Goal: Task Accomplishment & Management: Manage account settings

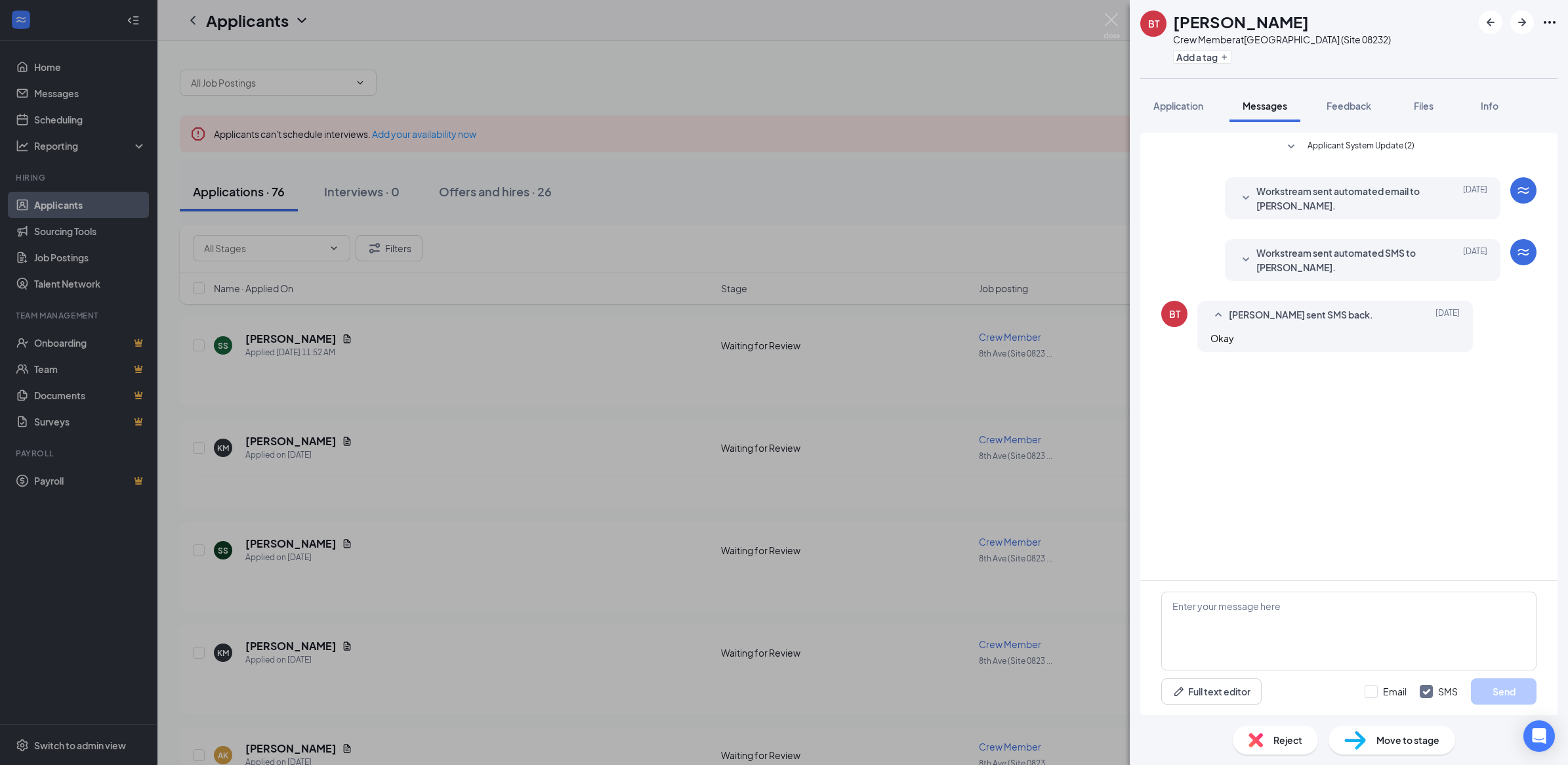
click at [409, 640] on div "[PERSON_NAME] Crew Member at [GEOGRAPHIC_DATA] (Site 08232) Add a tag Applicati…" at bounding box center [784, 382] width 1568 height 765
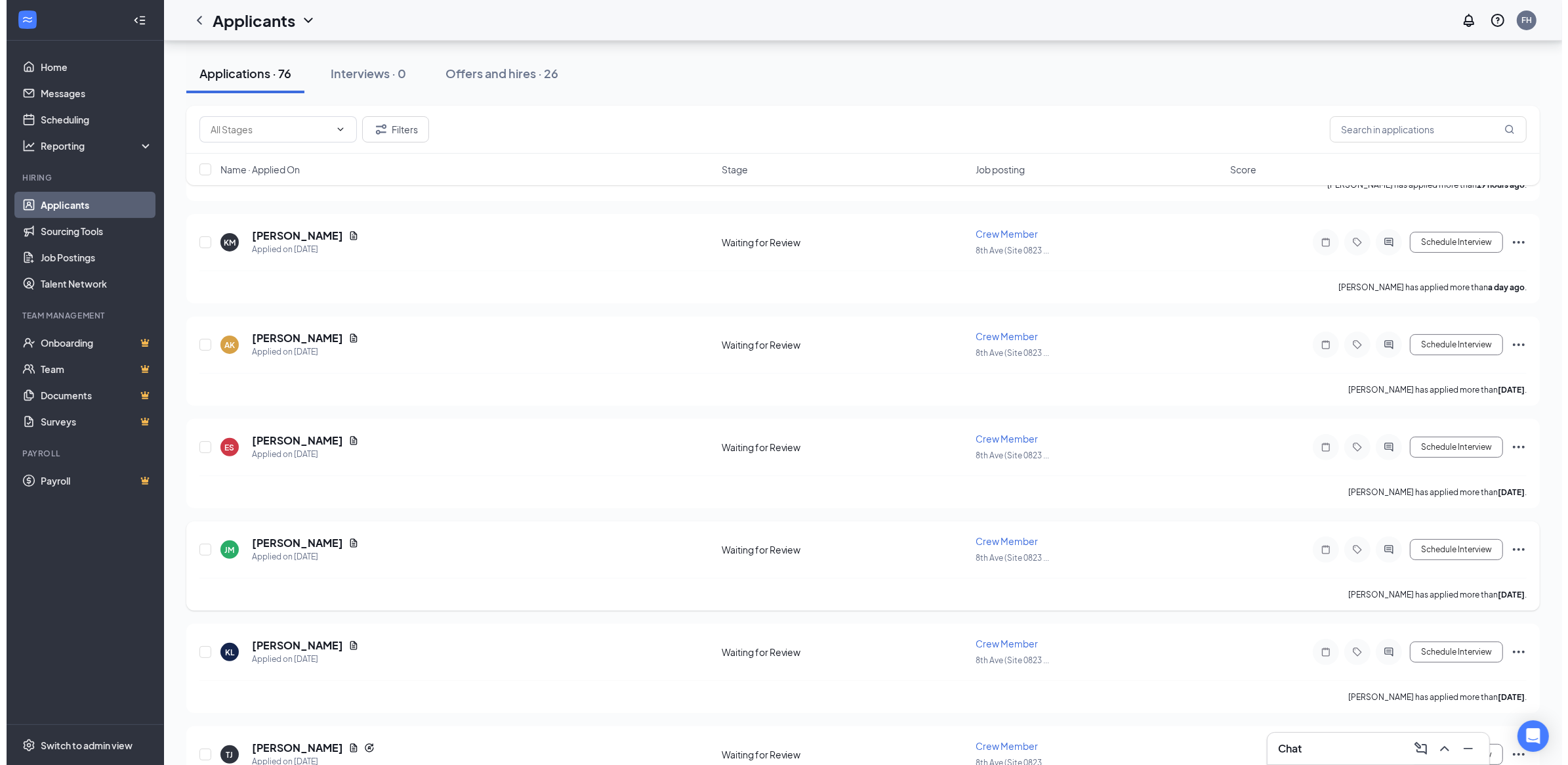
scroll to position [493, 0]
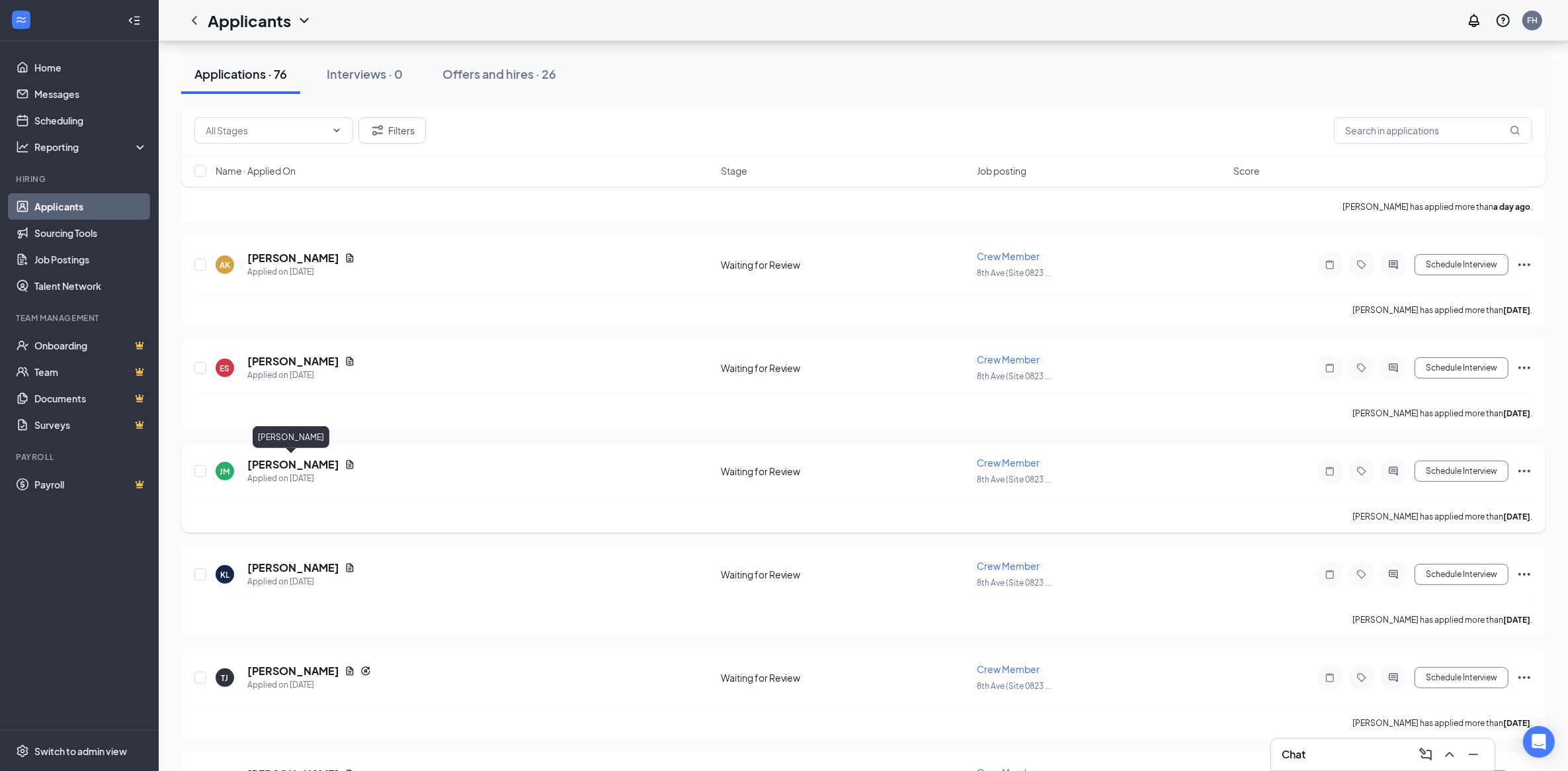
click at [292, 464] on h5 "[PERSON_NAME]" at bounding box center [294, 464] width 92 height 14
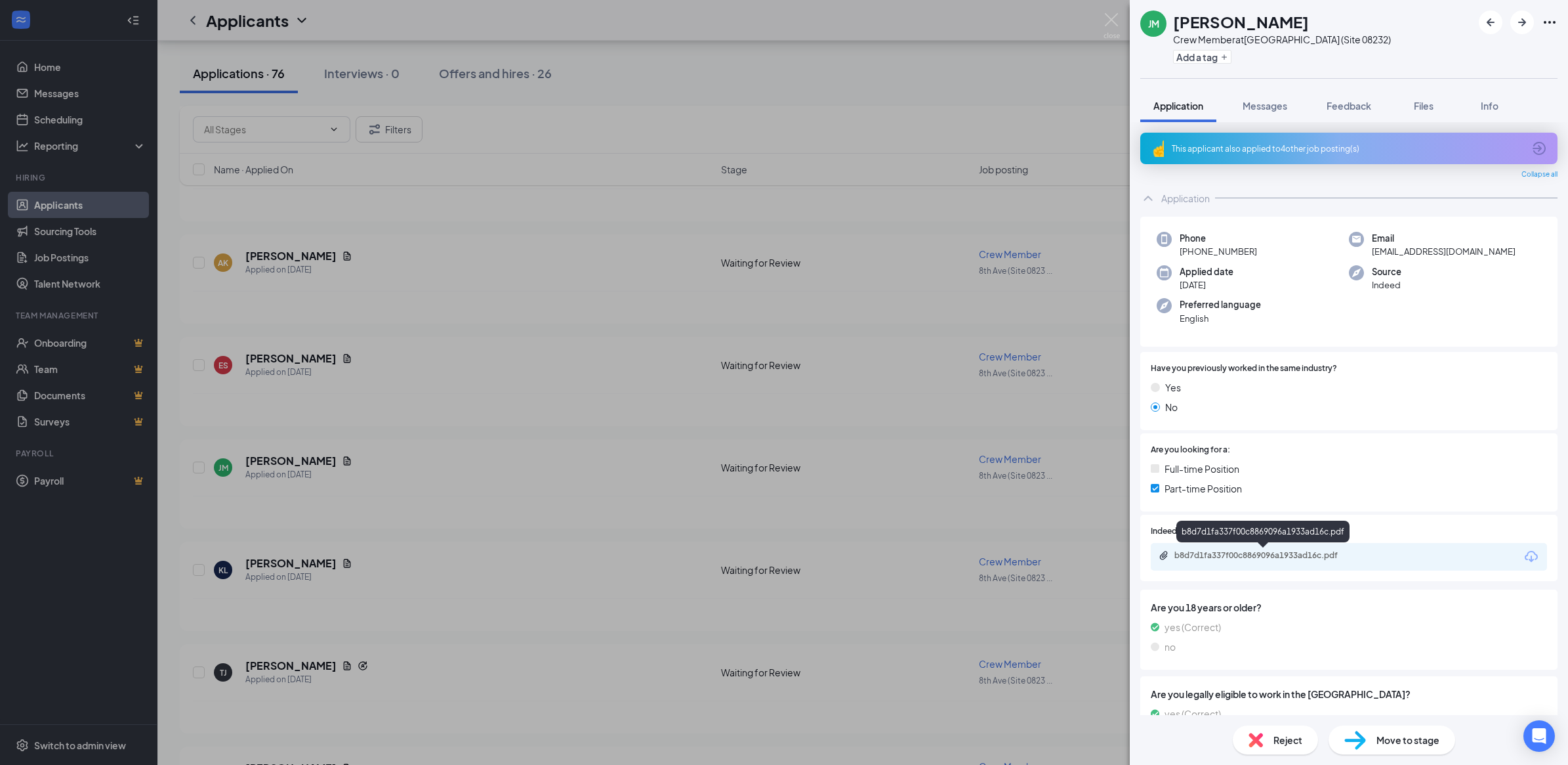
click at [1303, 552] on div "b8d7d1fa337f00c8869096a1933ad16c.pdf" at bounding box center [1265, 556] width 184 height 11
click at [289, 256] on div "[PERSON_NAME] [PERSON_NAME] Crew Member at [GEOGRAPHIC_DATA] (Site 08232) Add a…" at bounding box center [784, 382] width 1568 height 765
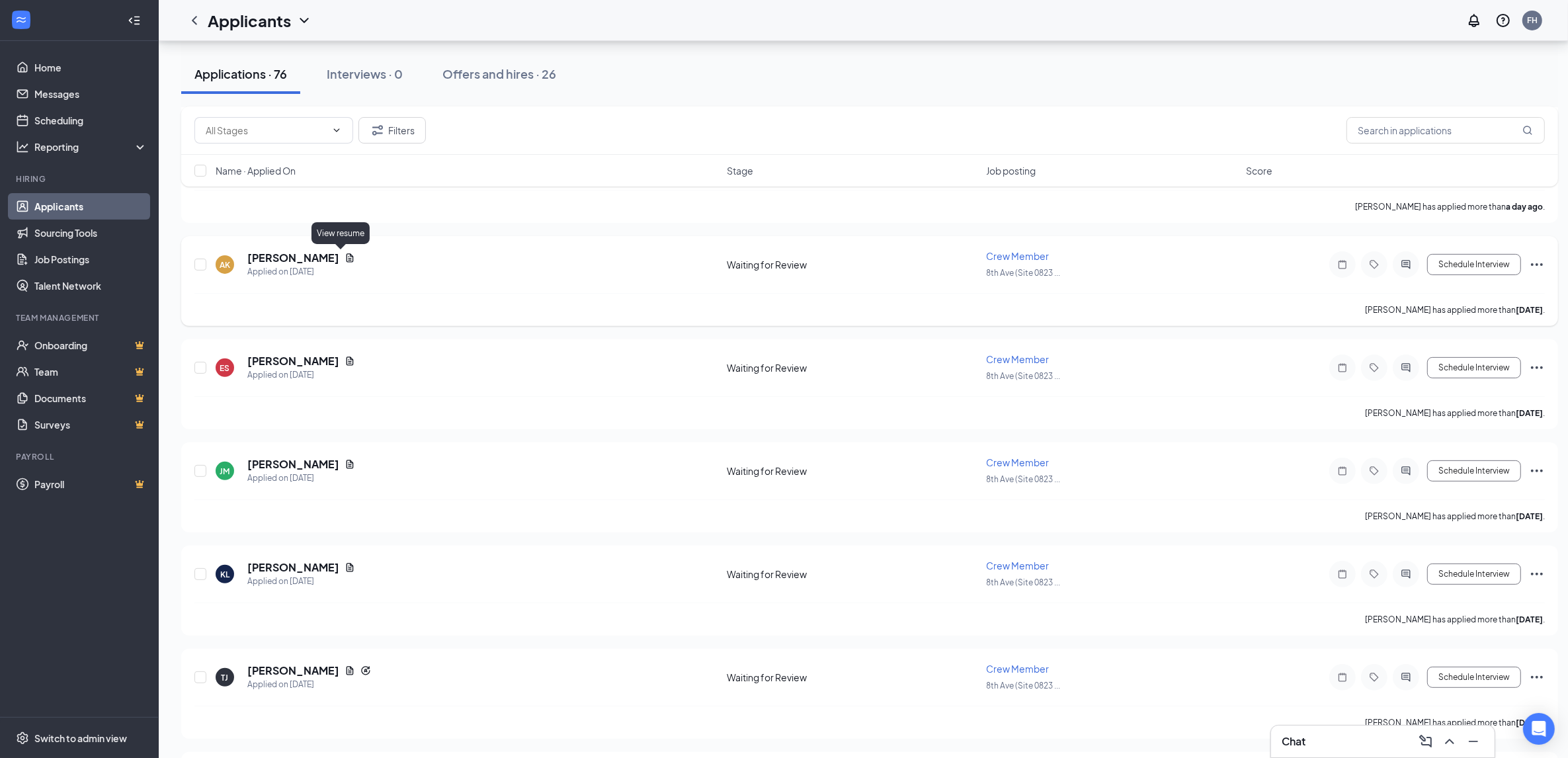
click at [309, 255] on h5 "[PERSON_NAME]" at bounding box center [294, 258] width 92 height 14
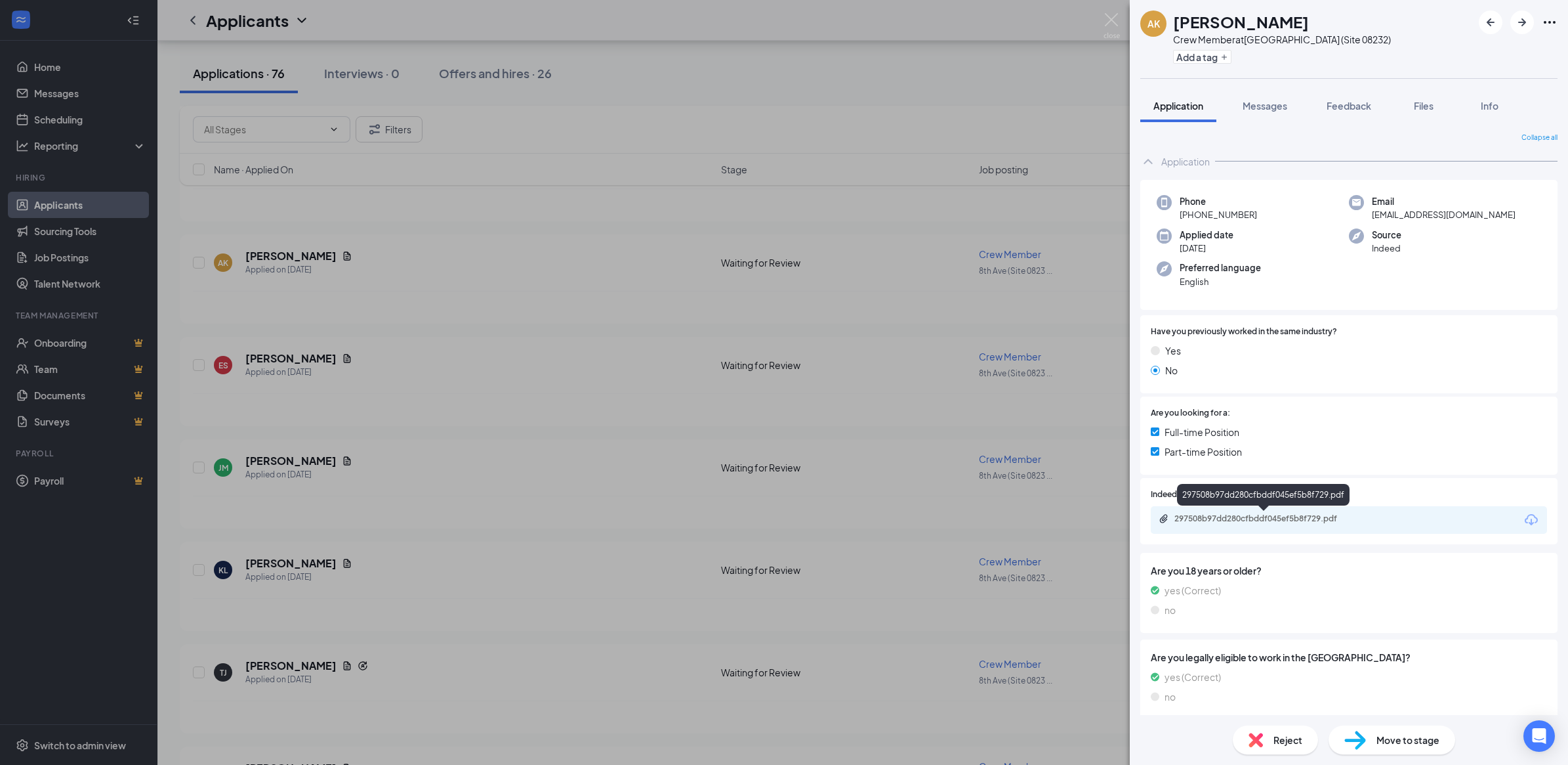
click at [1221, 517] on div "297508b97dd280cfbddf045ef5b8f729.pdf" at bounding box center [1265, 519] width 184 height 11
click at [282, 251] on div "AK [PERSON_NAME] Crew Member at [GEOGRAPHIC_DATA] (Site 08232) Add a tag Applic…" at bounding box center [784, 382] width 1568 height 765
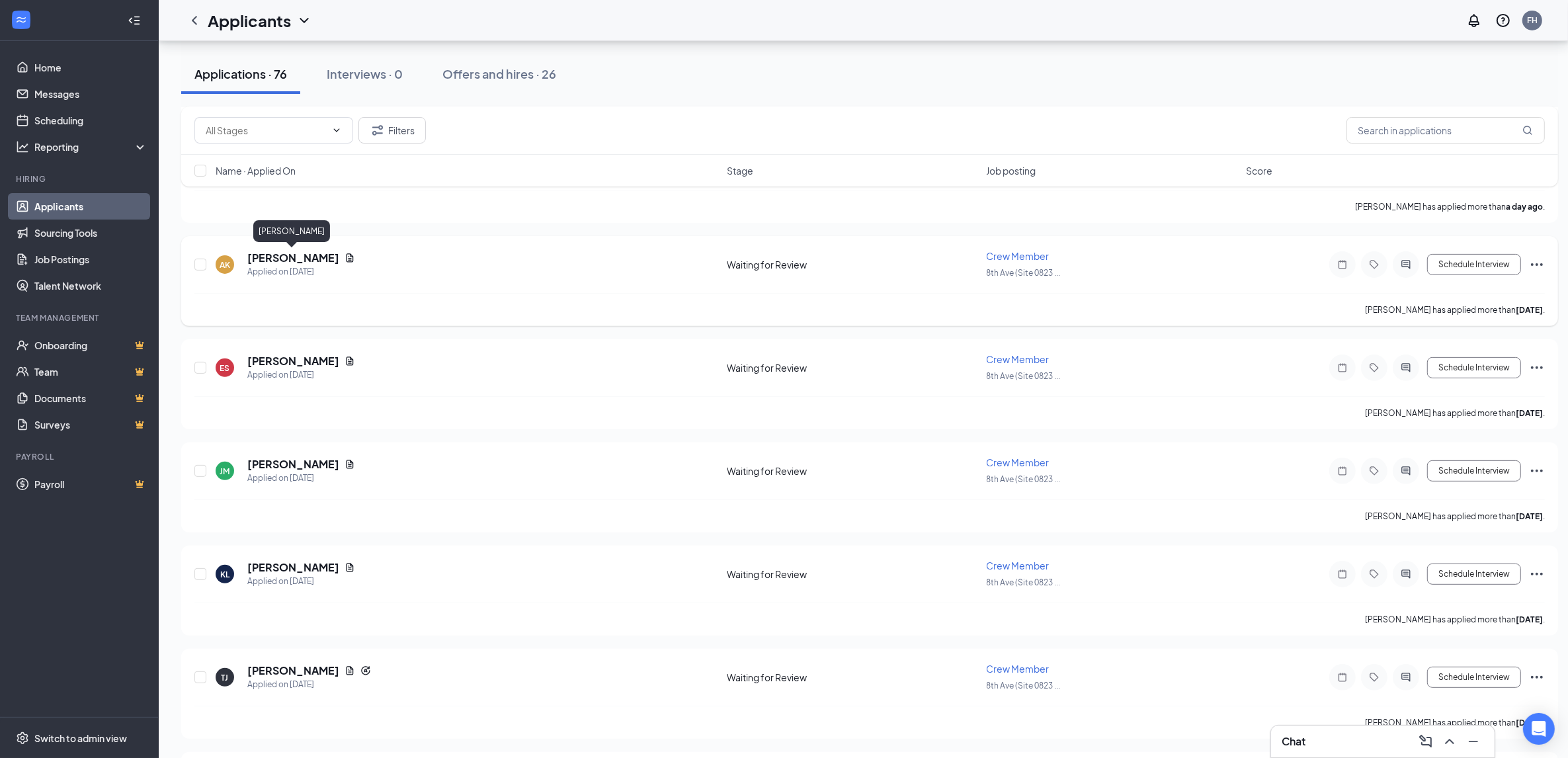
click at [289, 258] on h5 "[PERSON_NAME]" at bounding box center [294, 258] width 92 height 14
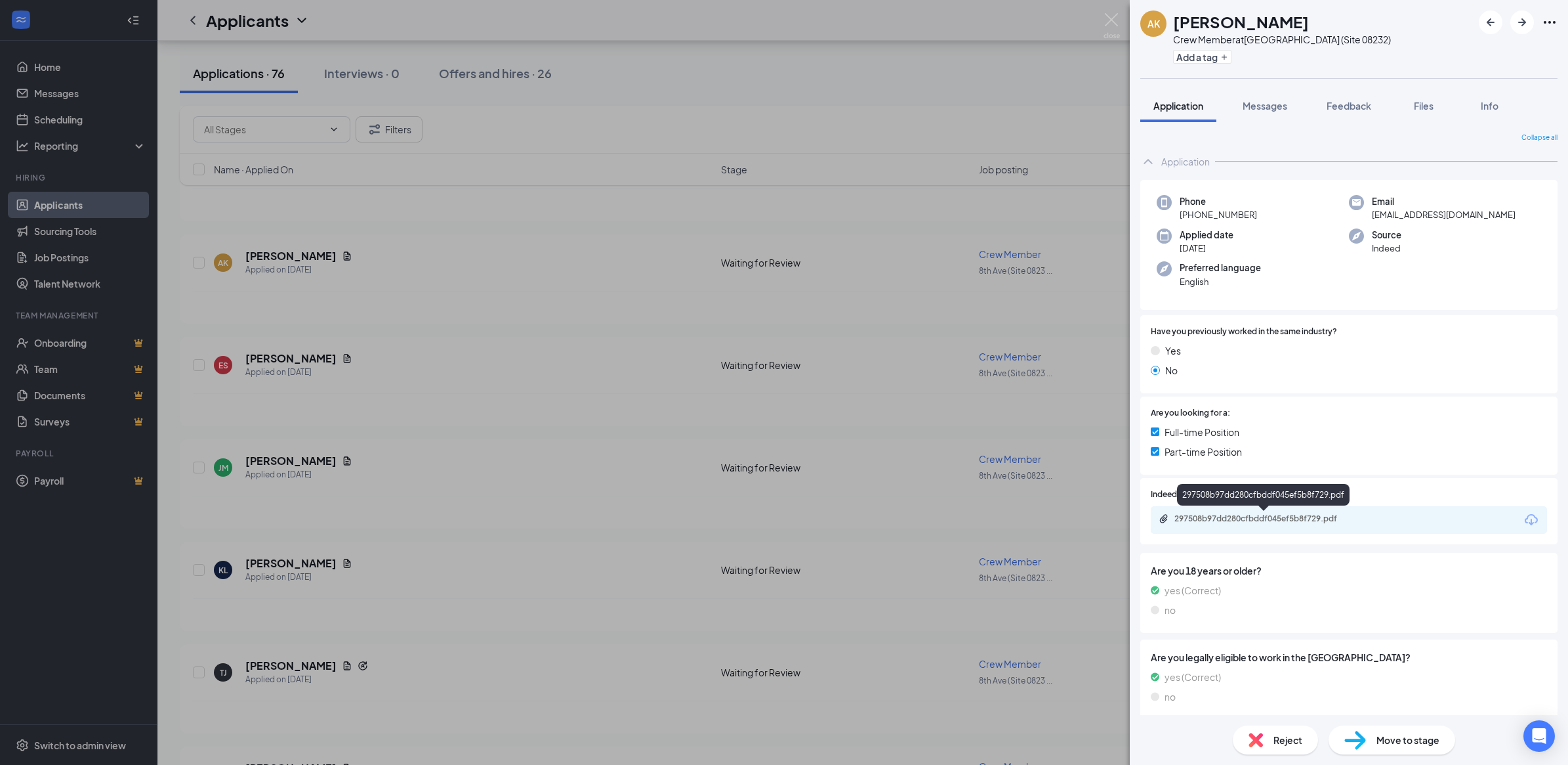
click at [1241, 519] on div "297508b97dd280cfbddf045ef5b8f729.pdf" at bounding box center [1265, 519] width 184 height 11
click at [261, 356] on div "AK [PERSON_NAME] Crew Member at [GEOGRAPHIC_DATA] (Site 08232) Add a tag Applic…" at bounding box center [784, 382] width 1568 height 765
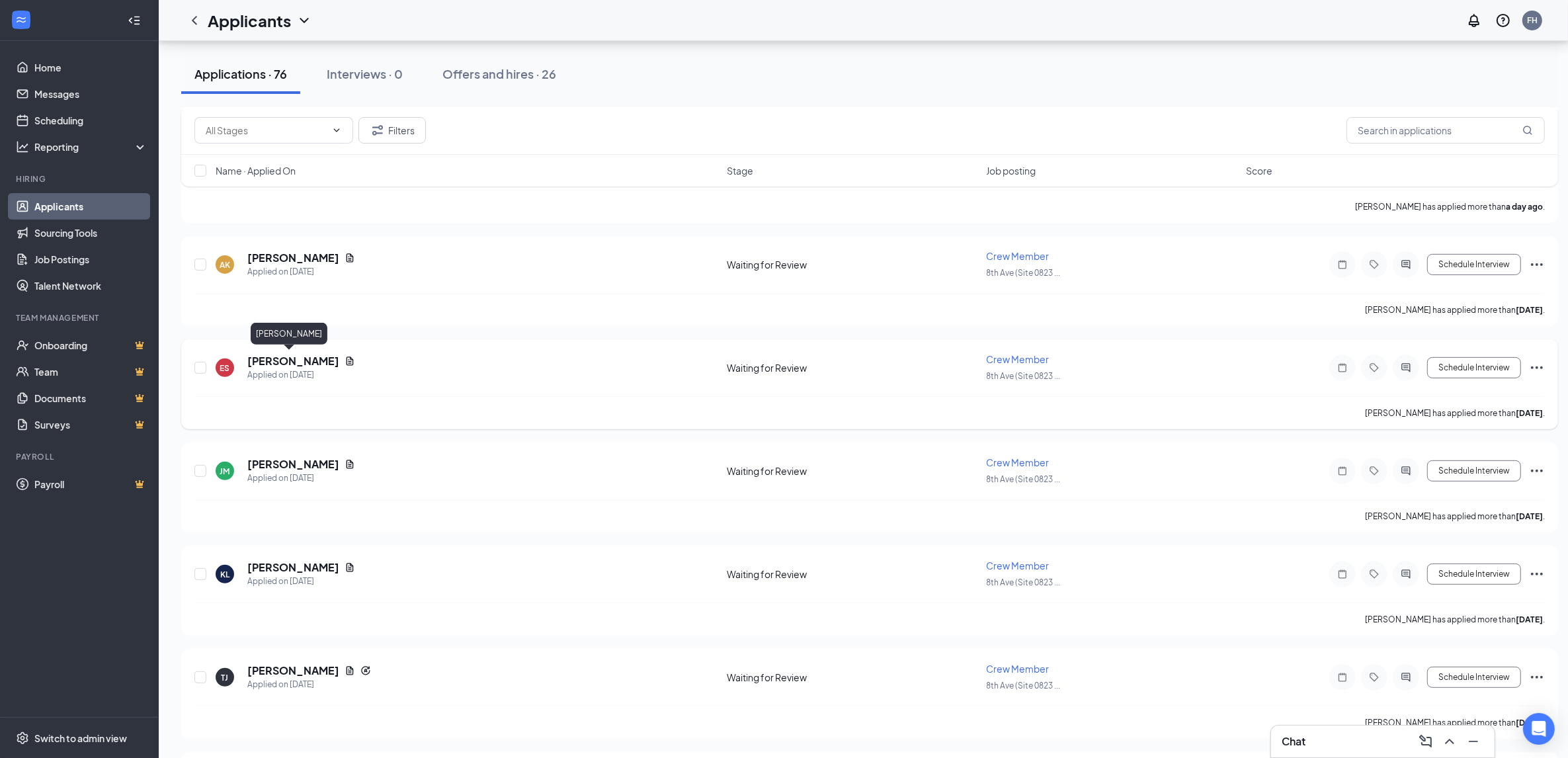
click at [275, 361] on h5 "[PERSON_NAME]" at bounding box center [294, 361] width 92 height 14
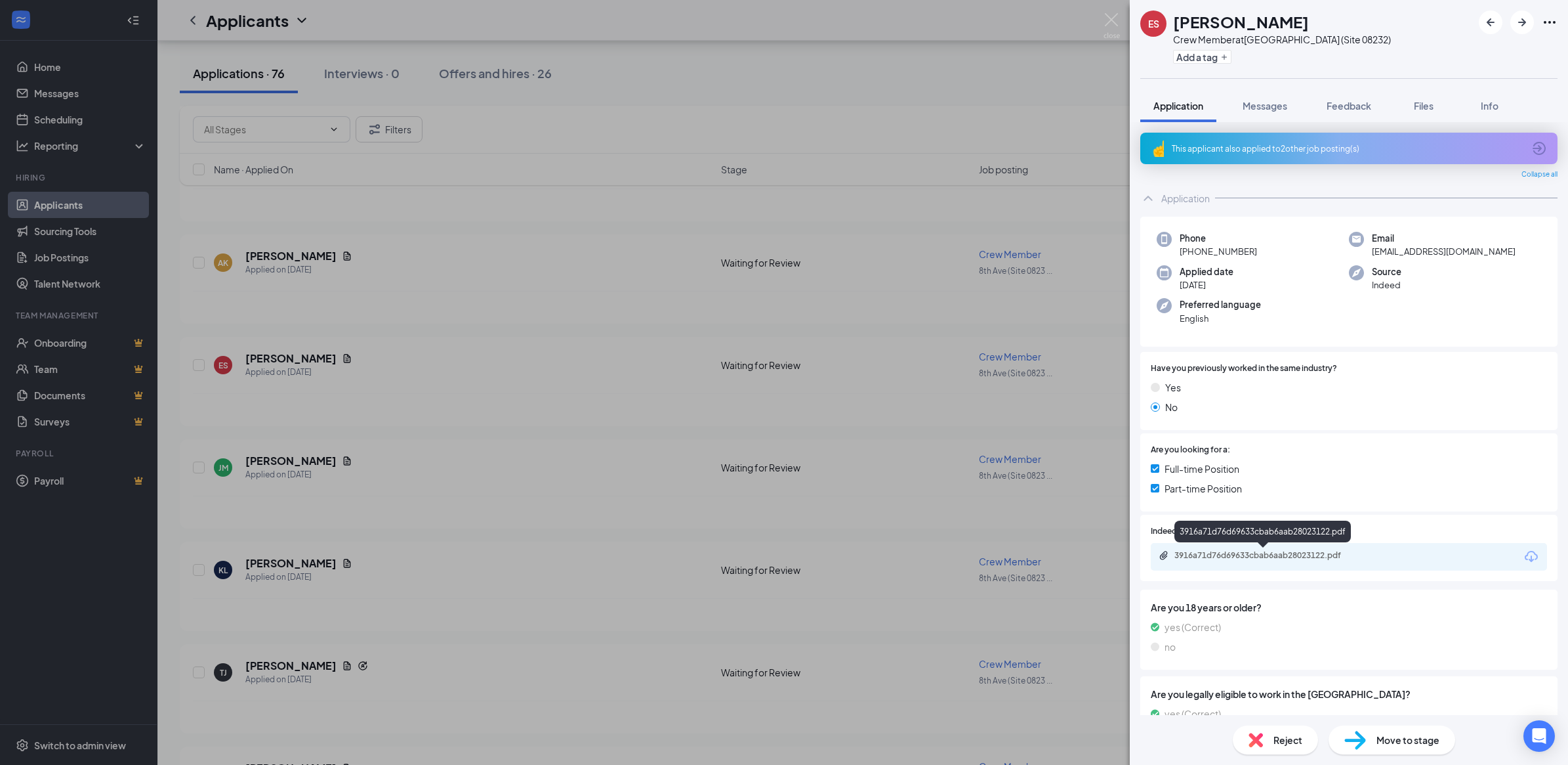
click at [1233, 551] on div "3916a71d76d69633cbab6aab28023122.pdf" at bounding box center [1265, 556] width 184 height 11
click at [533, 458] on div "ES [PERSON_NAME] Crew Member at [GEOGRAPHIC_DATA] (Site 08232) Add a tag Applic…" at bounding box center [784, 382] width 1568 height 765
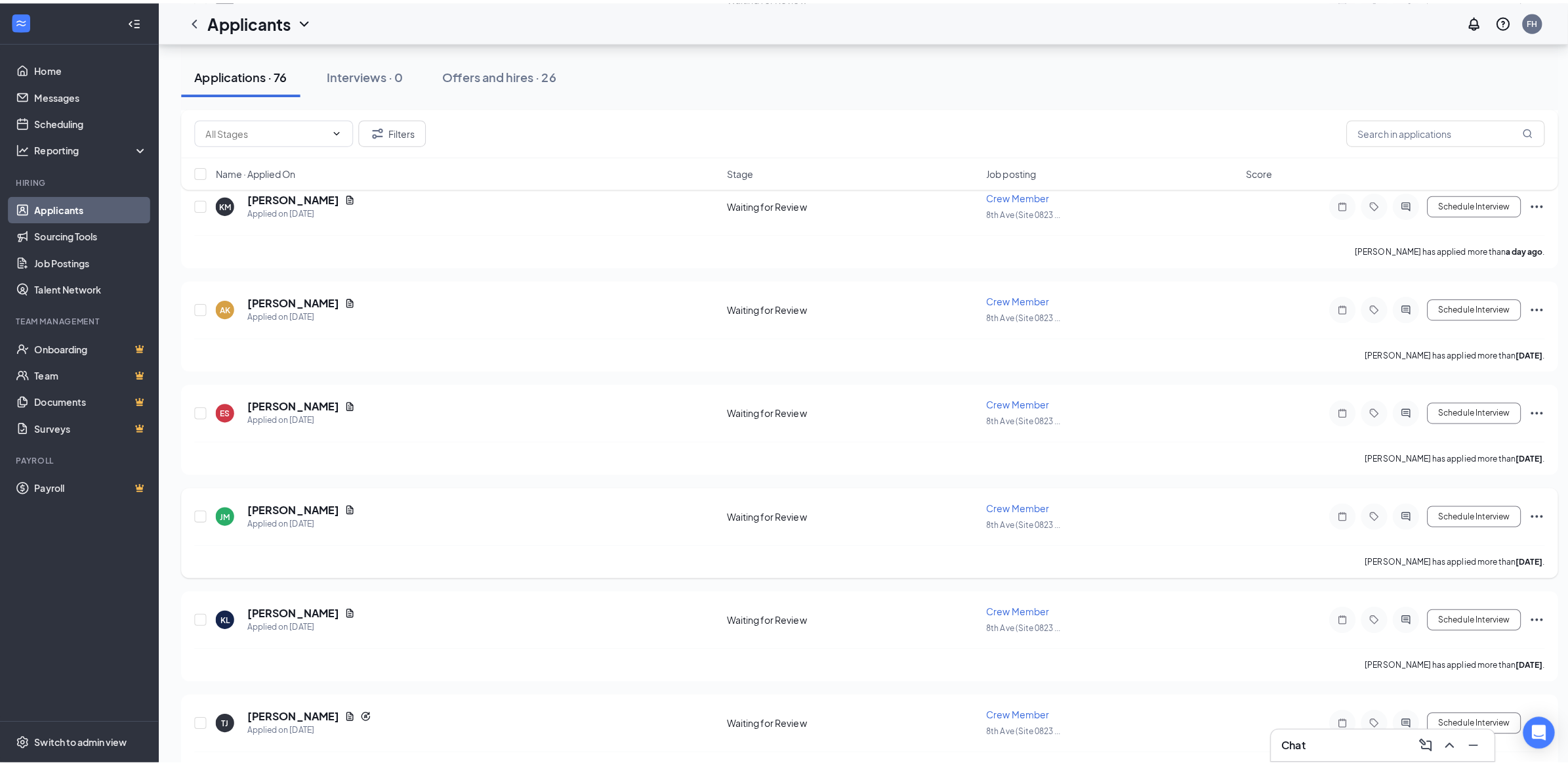
scroll to position [82, 0]
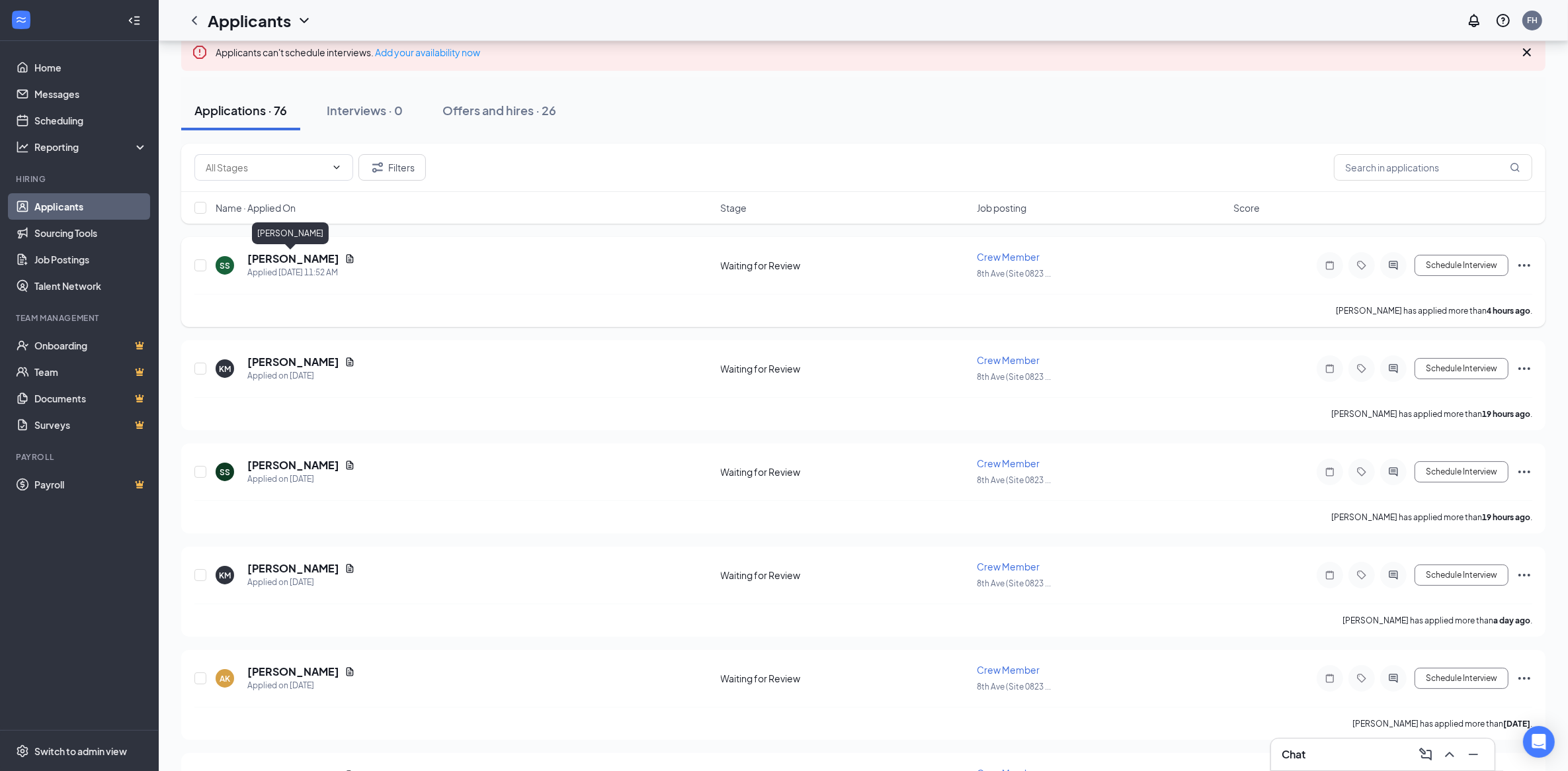
click at [287, 261] on h5 "[PERSON_NAME]" at bounding box center [294, 258] width 92 height 14
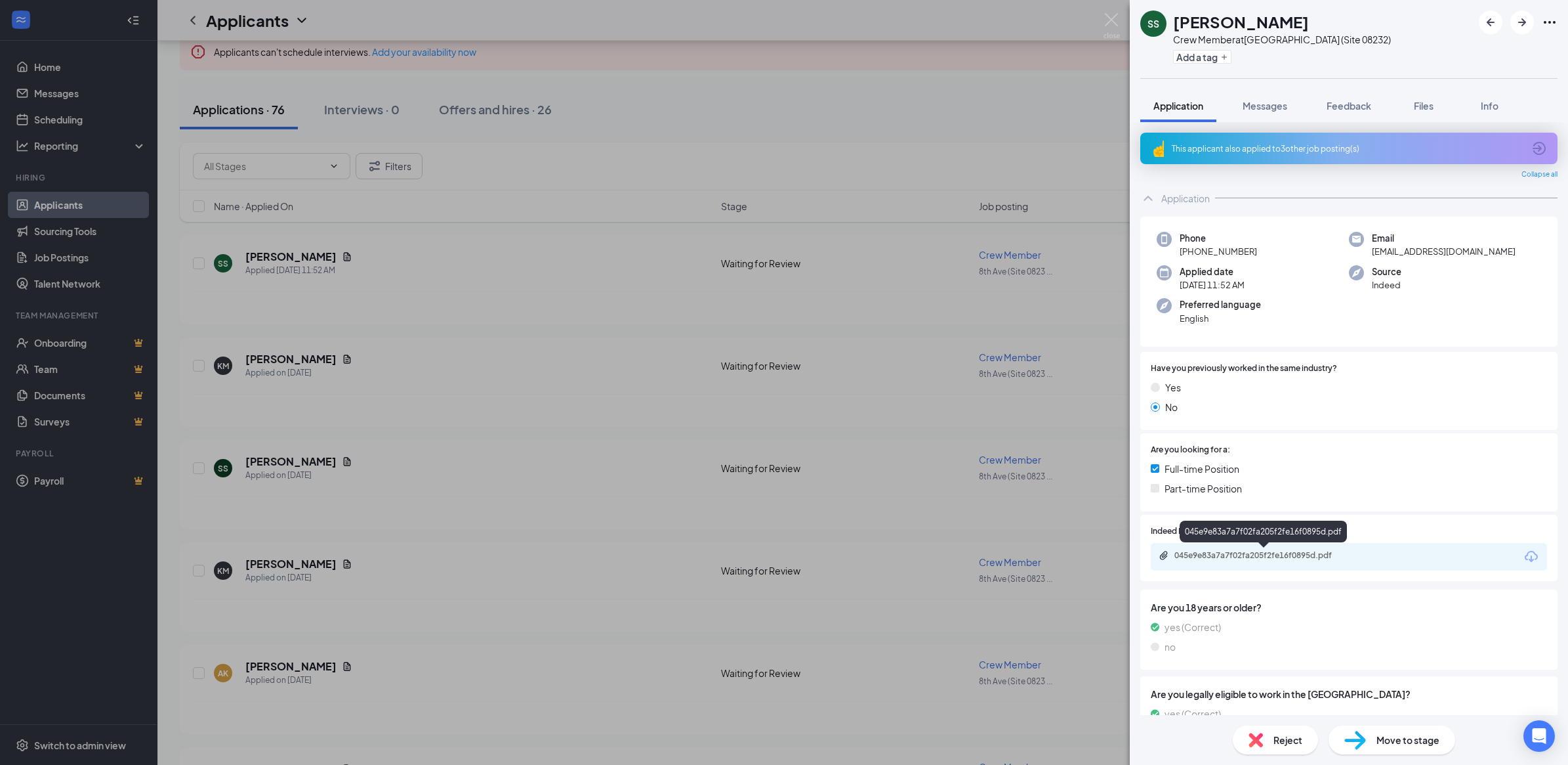
click at [1211, 551] on div "045e9e83a7a7f02fa205f2fe16f0895d.pdf" at bounding box center [1265, 556] width 184 height 11
click at [274, 366] on div "SS [PERSON_NAME] Crew Member at [GEOGRAPHIC_DATA] (Site 08232) Add a tag Applic…" at bounding box center [784, 382] width 1568 height 765
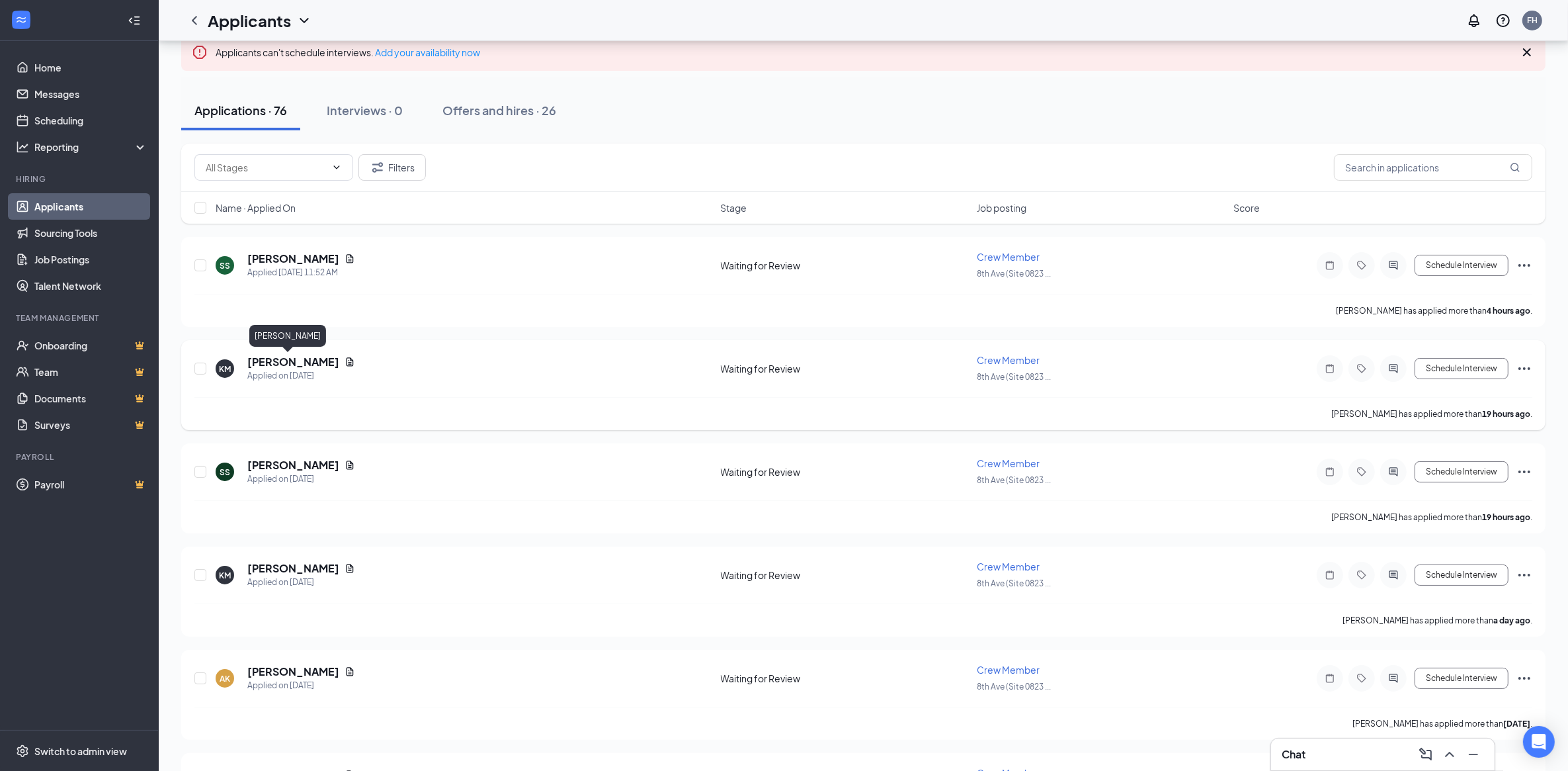
click at [280, 367] on h5 "[PERSON_NAME]" at bounding box center [294, 361] width 92 height 14
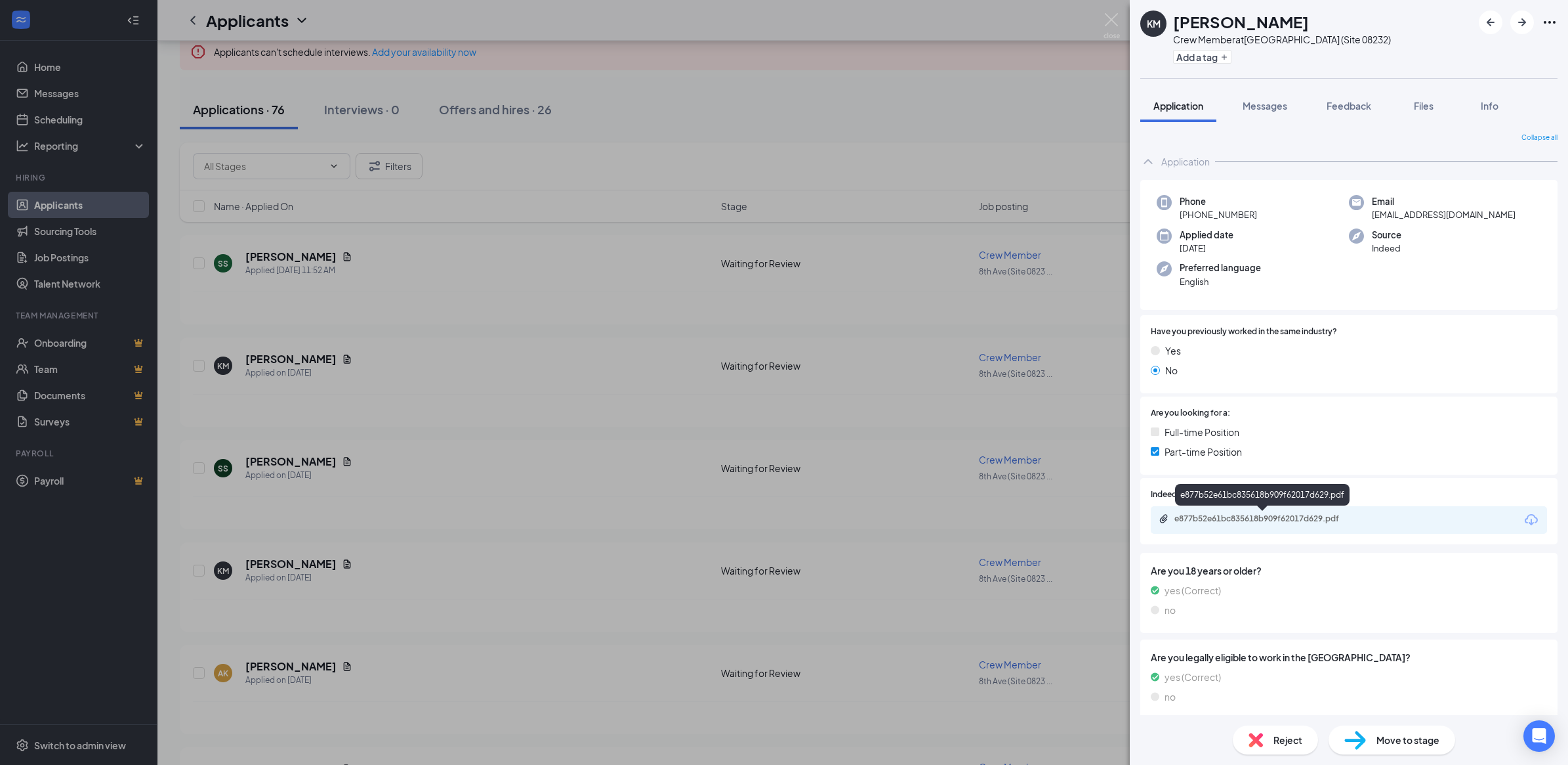
click at [1209, 516] on div "e877b52e61bc835618b909f62017d629.pdf" at bounding box center [1265, 519] width 184 height 11
click at [283, 556] on div "KM [PERSON_NAME] Crew Member at [GEOGRAPHIC_DATA] (Site 08232) Add a tag Applic…" at bounding box center [784, 382] width 1568 height 765
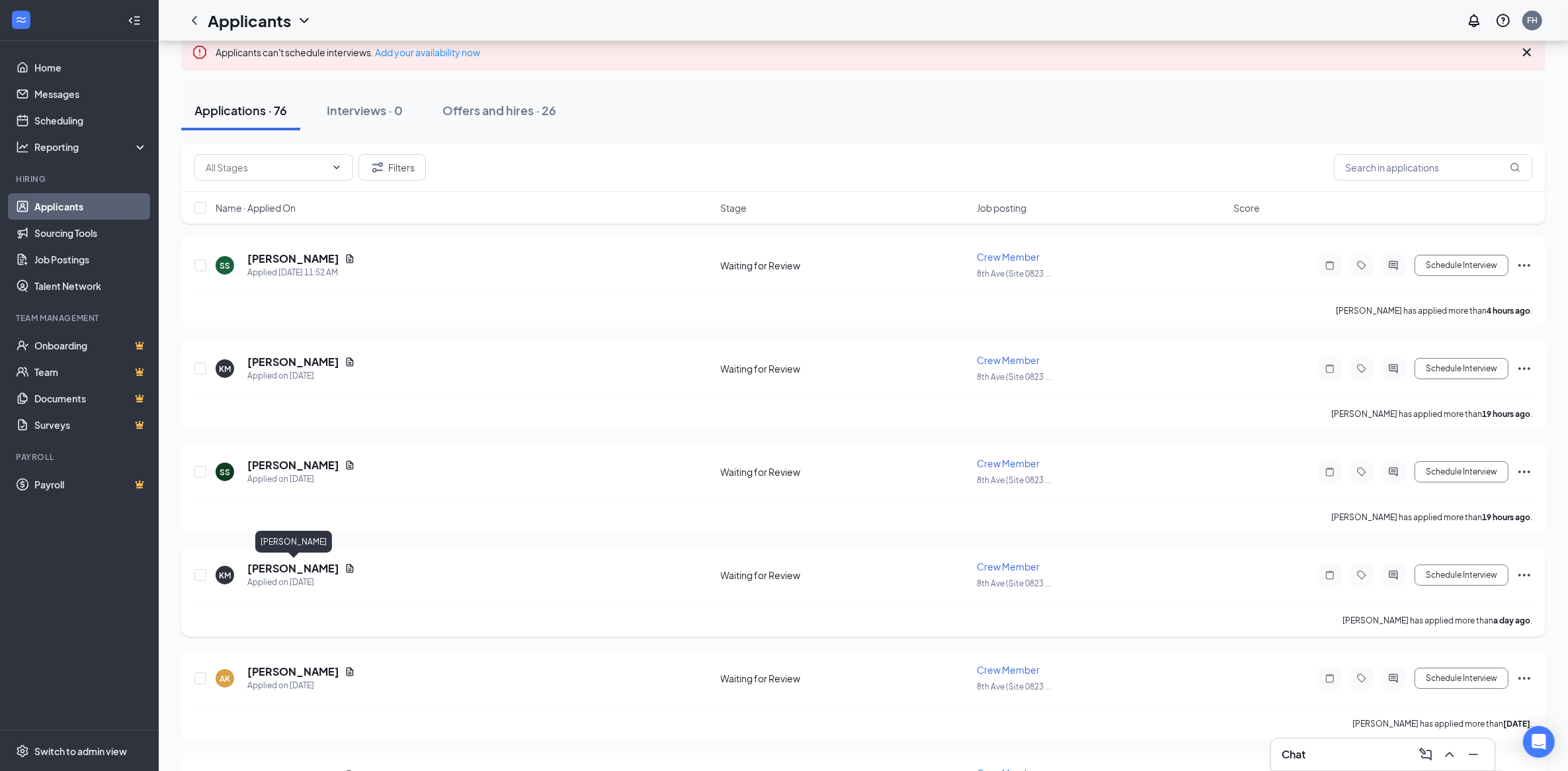
click at [298, 571] on h5 "[PERSON_NAME]" at bounding box center [294, 568] width 92 height 14
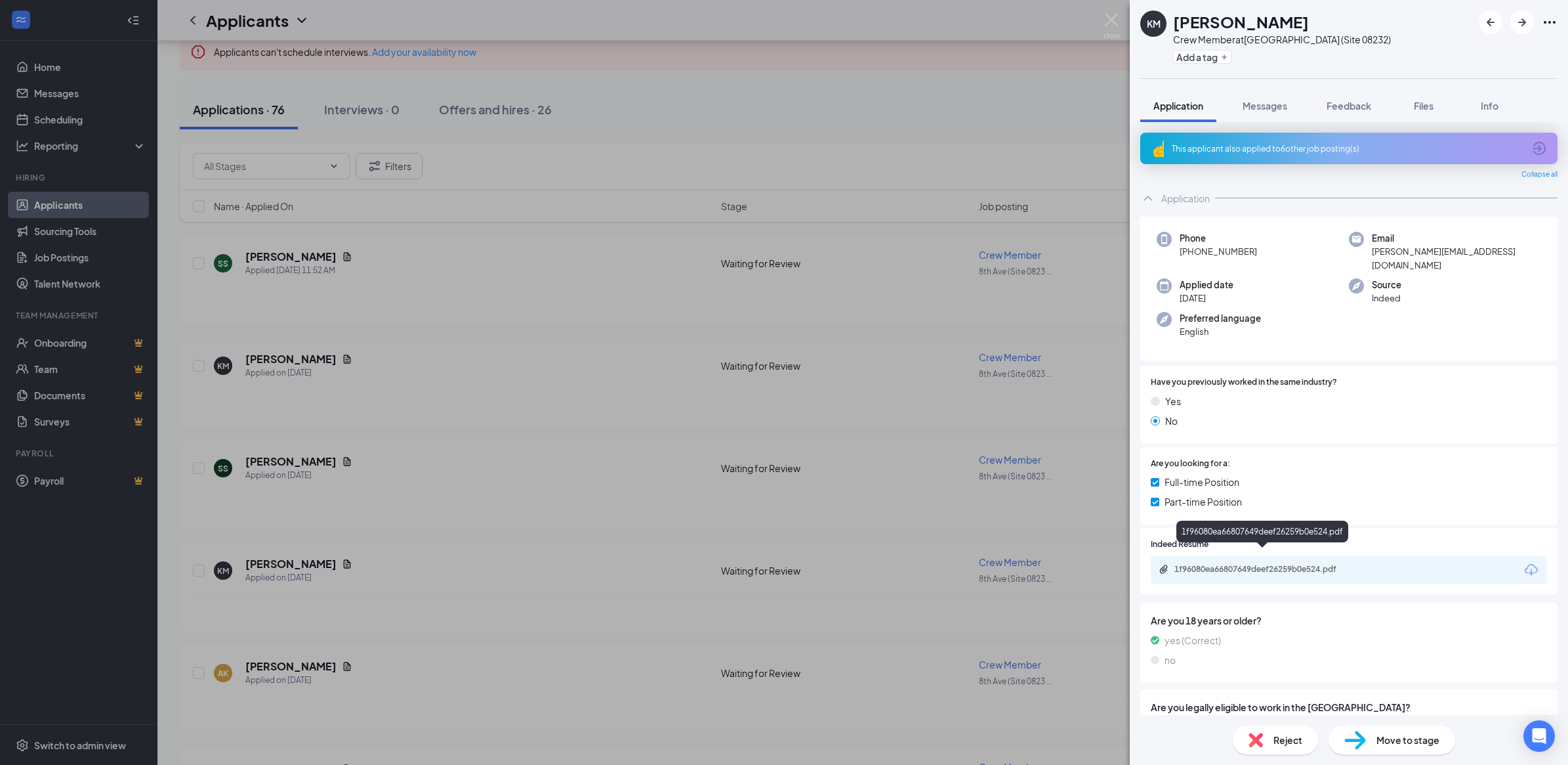
click at [1253, 564] on div "1f96080ea66807649deef26259b0e524.pdf" at bounding box center [1265, 569] width 184 height 11
click at [277, 458] on div "KM [PERSON_NAME] Crew Member at [GEOGRAPHIC_DATA] (Site 08232) Add a tag Applic…" at bounding box center [784, 382] width 1568 height 765
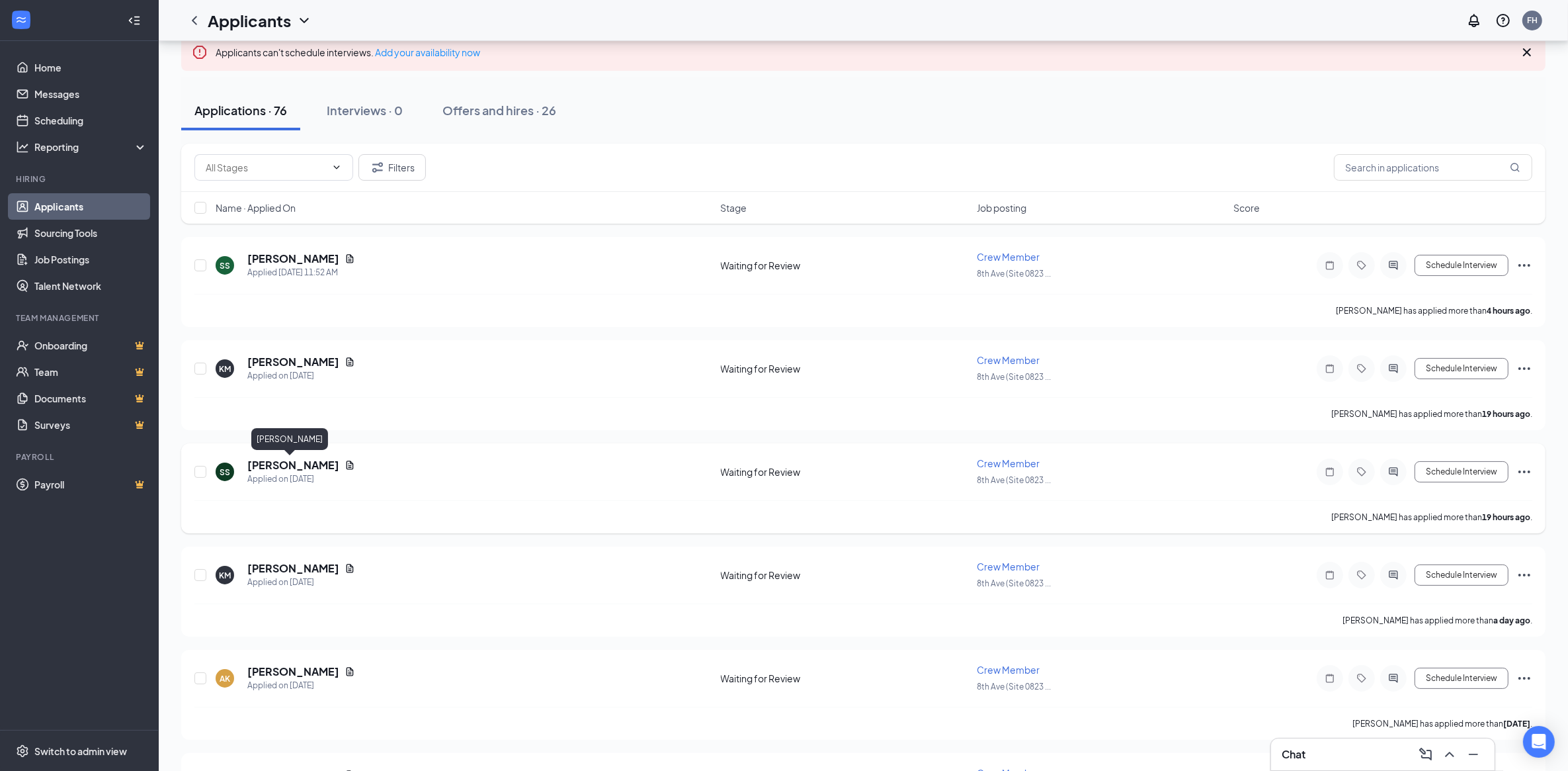
click at [273, 463] on h5 "[PERSON_NAME]" at bounding box center [294, 464] width 92 height 14
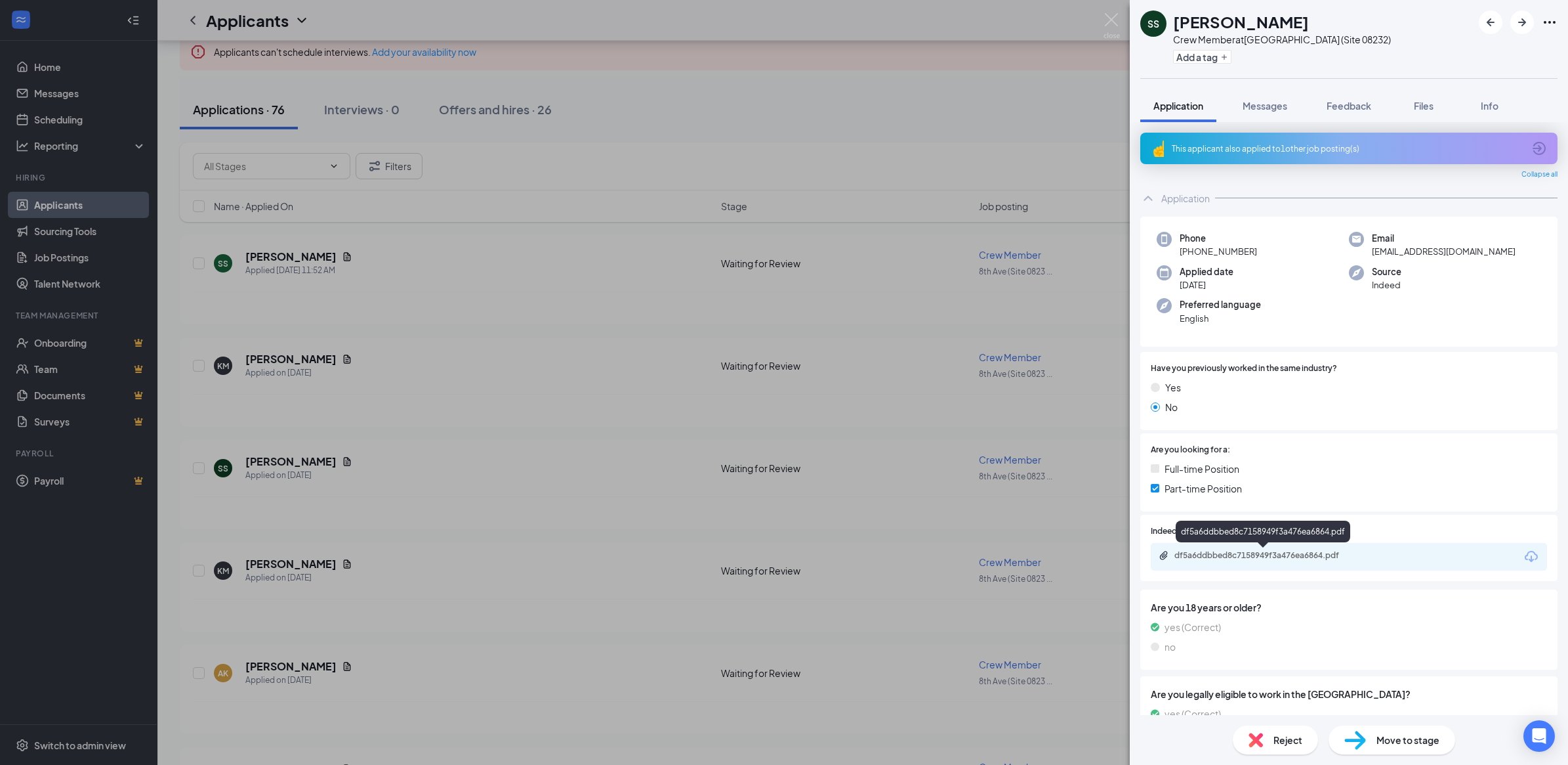
click at [1315, 550] on div "df5a6ddbbed8c7158949f3a476ea6864.pdf" at bounding box center [1265, 556] width 184 height 11
click at [263, 356] on div "SS [PERSON_NAME] Crew Member at [GEOGRAPHIC_DATA] (Site 08232) Add a tag Applic…" at bounding box center [784, 382] width 1568 height 765
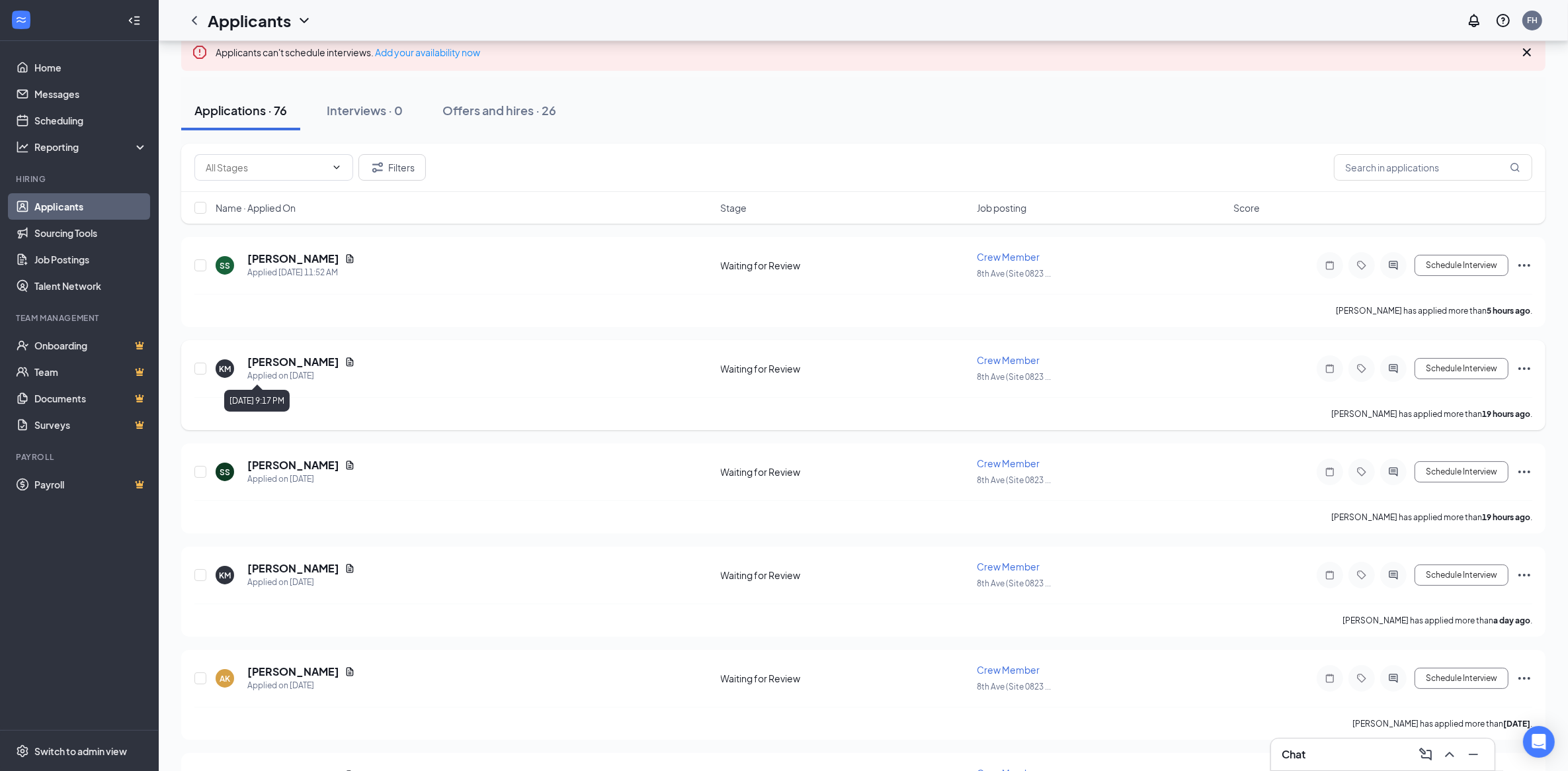
click at [262, 374] on div "Applied on [DATE]" at bounding box center [301, 376] width 108 height 14
click at [270, 365] on h5 "[PERSON_NAME]" at bounding box center [294, 361] width 92 height 14
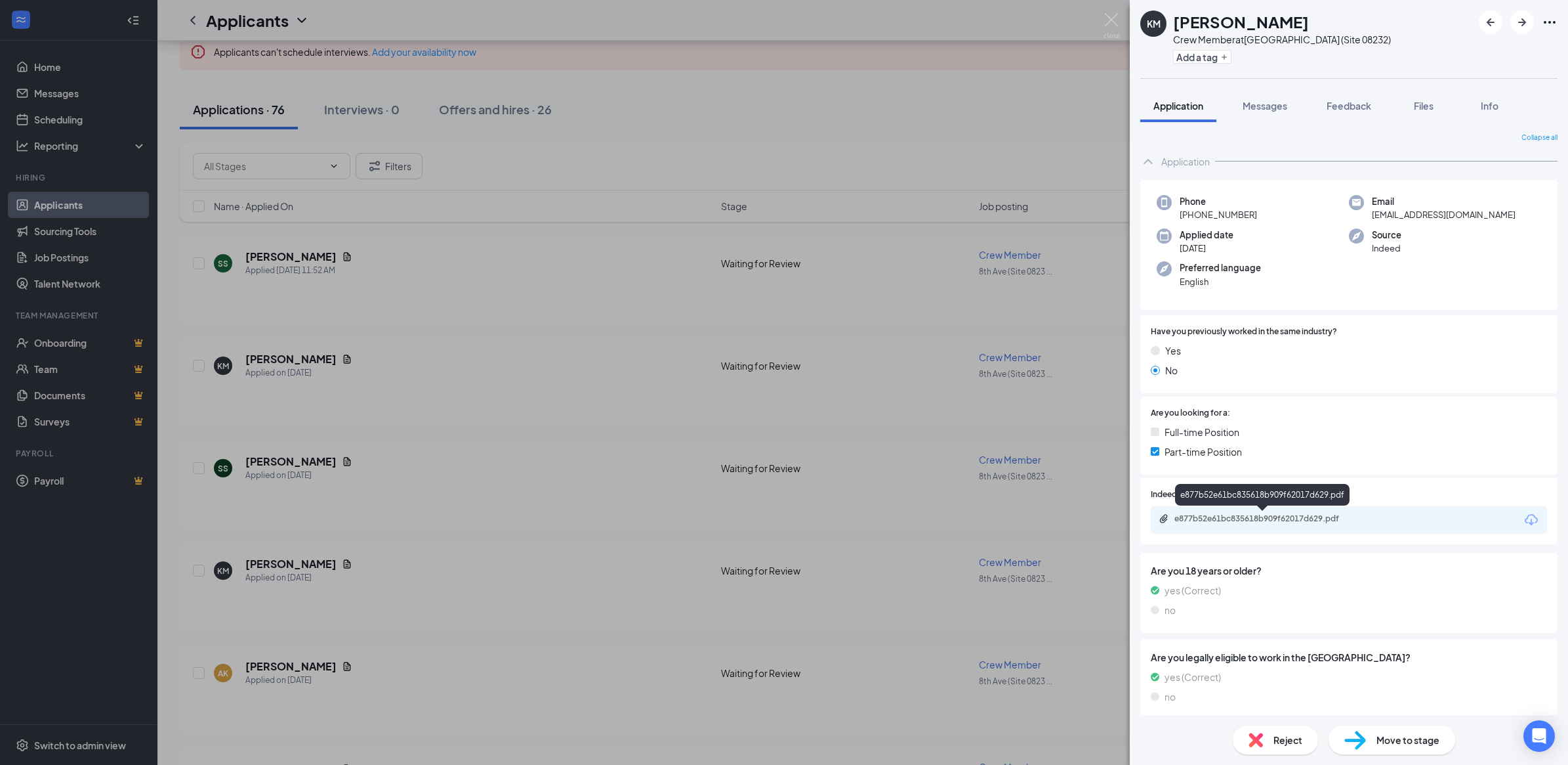
click at [1271, 516] on div "e877b52e61bc835618b909f62017d629.pdf" at bounding box center [1265, 519] width 184 height 11
click at [414, 660] on div "KM [PERSON_NAME] Crew Member at [GEOGRAPHIC_DATA] (Site 08232) Add a tag Applic…" at bounding box center [784, 382] width 1568 height 765
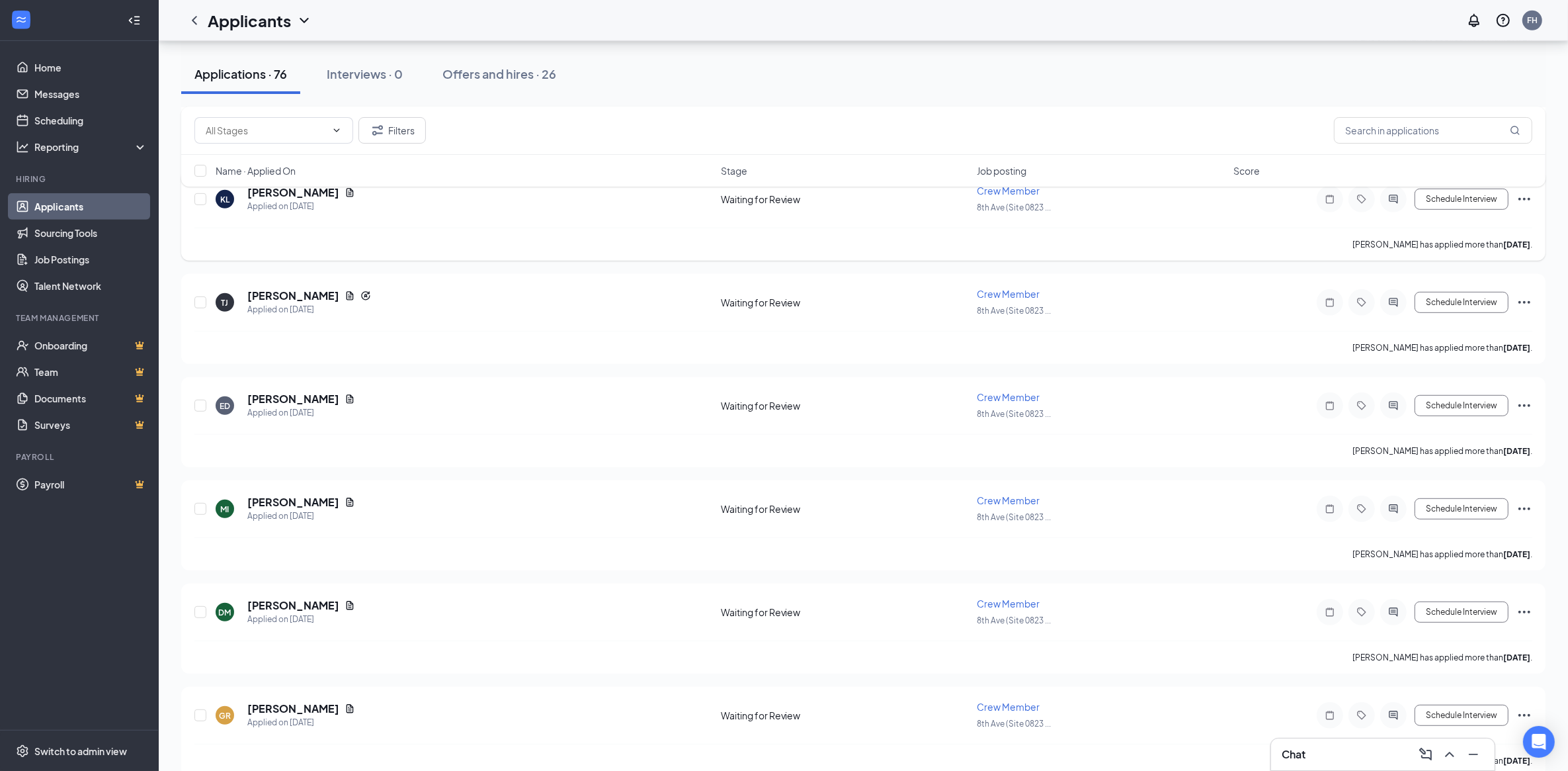
scroll to position [909, 0]
